Goal: Information Seeking & Learning: Find specific fact

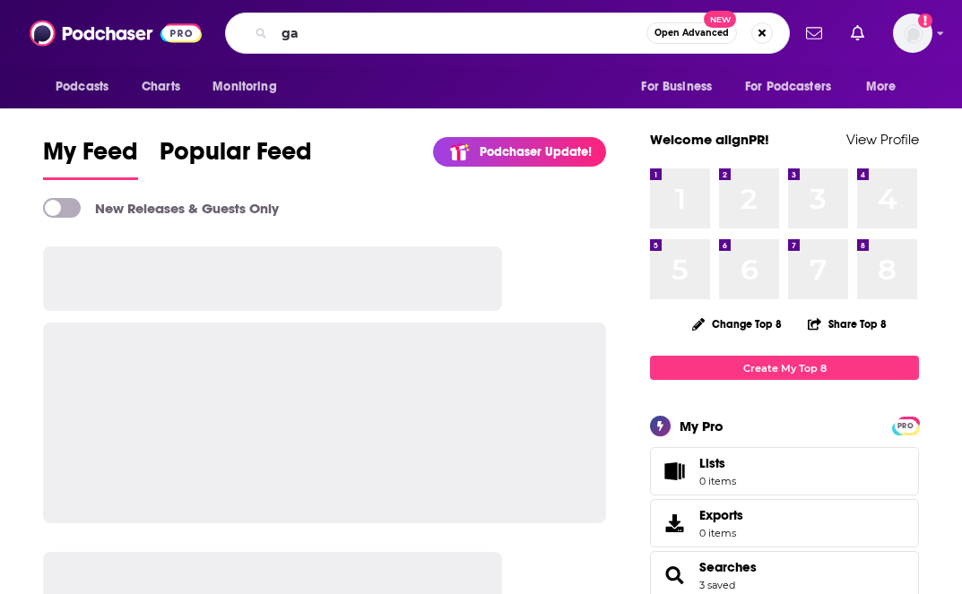
type input "g"
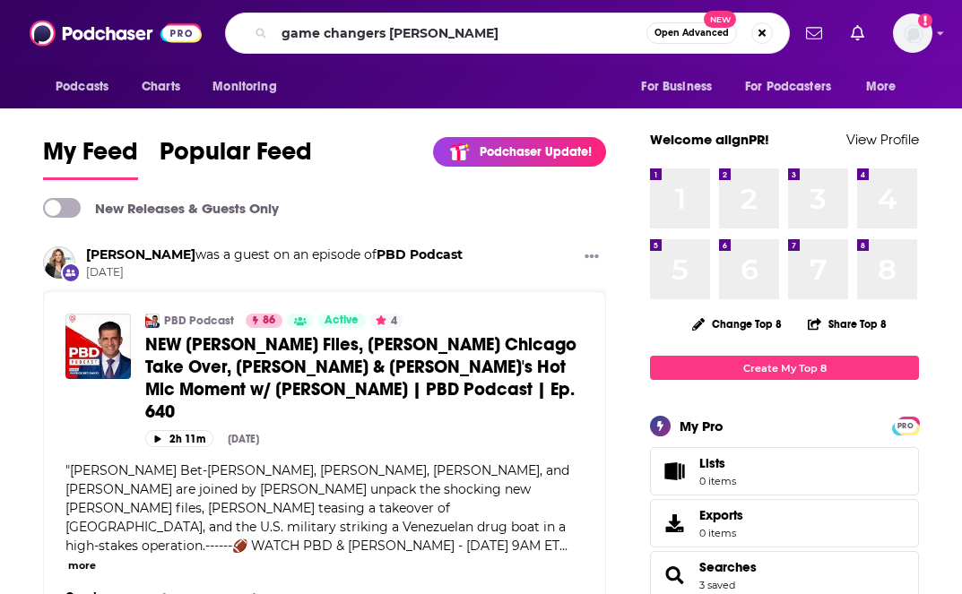
type input "game changers [PERSON_NAME]"
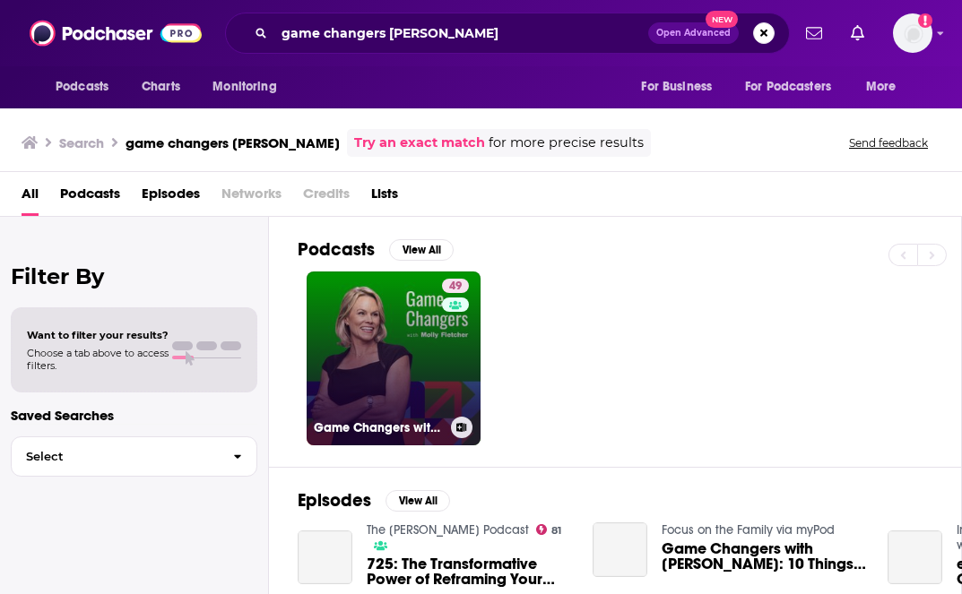
click at [390, 343] on link "49 Game Changers with [PERSON_NAME]" at bounding box center [394, 359] width 174 height 174
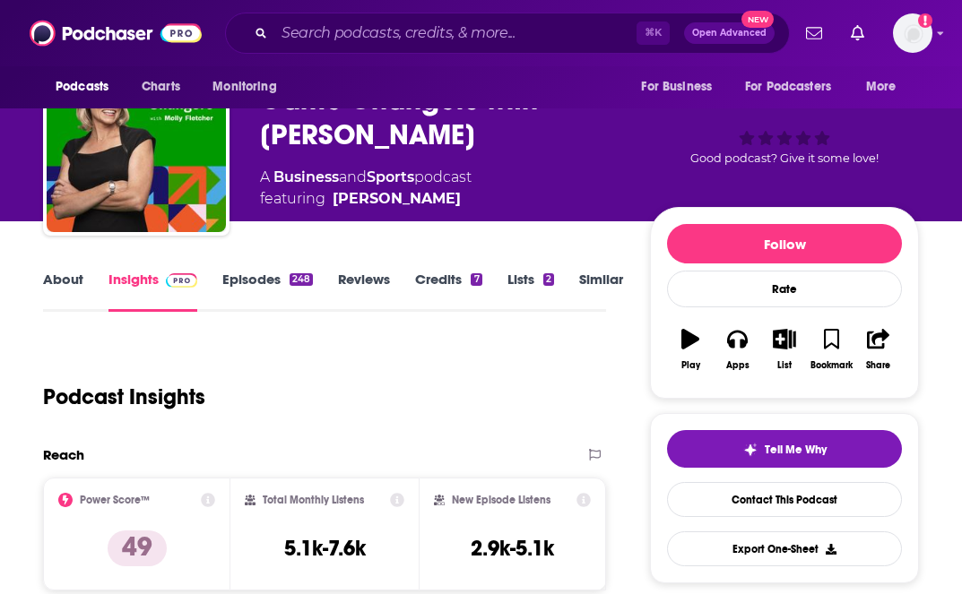
scroll to position [139, 0]
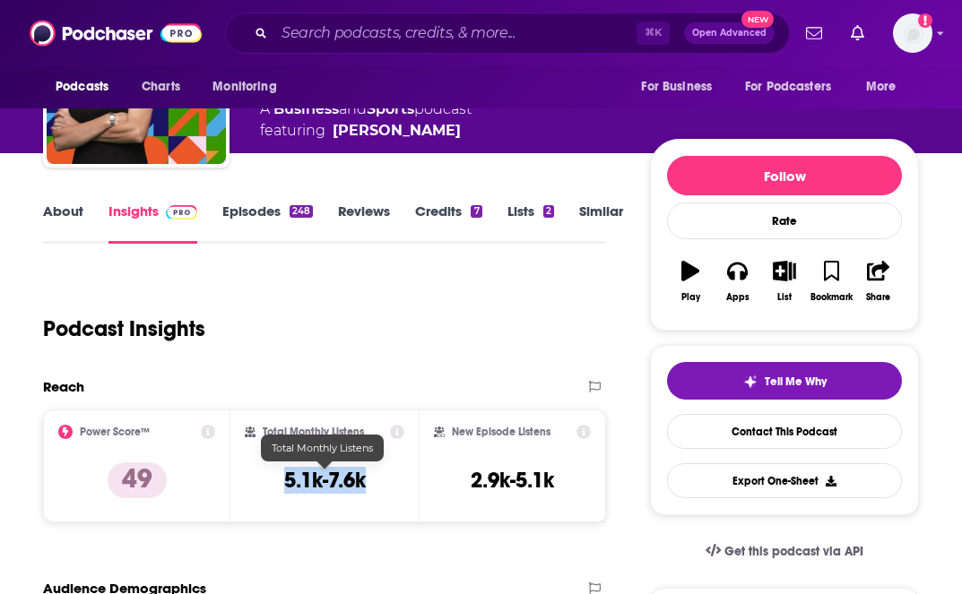
drag, startPoint x: 292, startPoint y: 485, endPoint x: 368, endPoint y: 485, distance: 76.2
click at [368, 485] on div "Total Monthly Listens 5.1k-7.6k" at bounding box center [324, 466] width 159 height 82
copy h3 "5.1k-7.6k"
